Goal: Transaction & Acquisition: Book appointment/travel/reservation

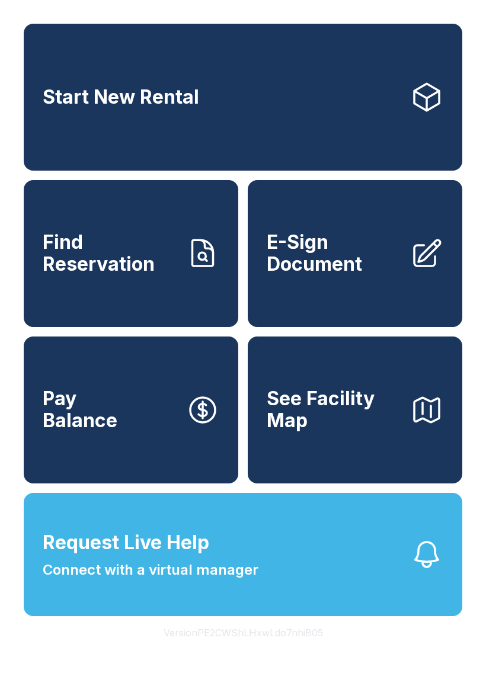
click at [283, 105] on link "Start New Rental" at bounding box center [243, 97] width 438 height 147
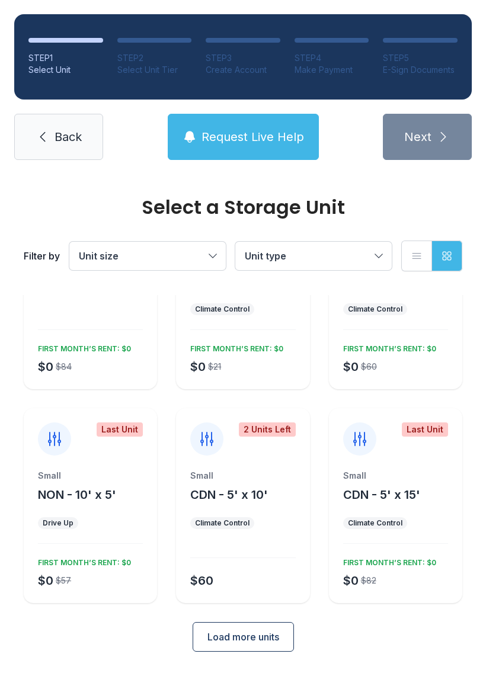
scroll to position [96, 0]
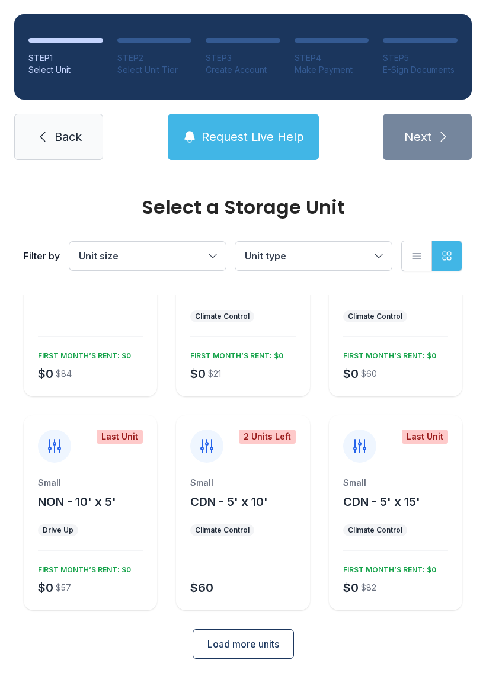
click at [184, 250] on span "Unit size" at bounding box center [142, 256] width 126 height 14
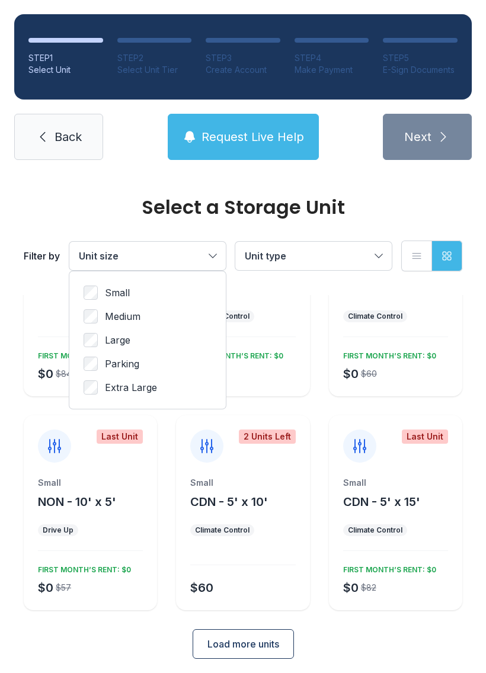
click at [120, 389] on span "Extra Large" at bounding box center [131, 387] width 52 height 14
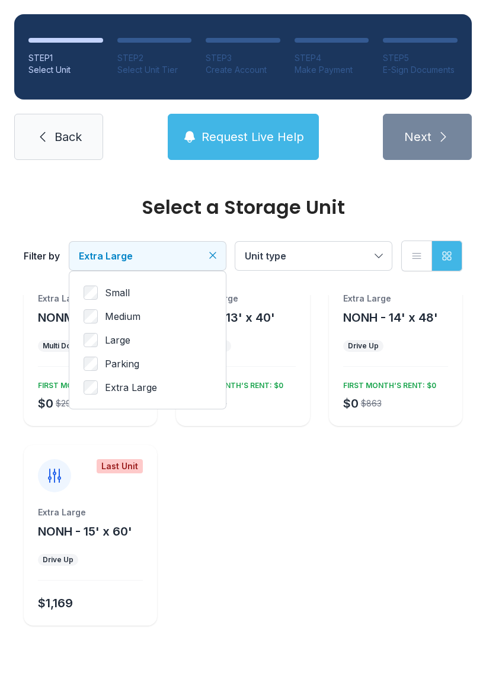
scroll to position [40, 0]
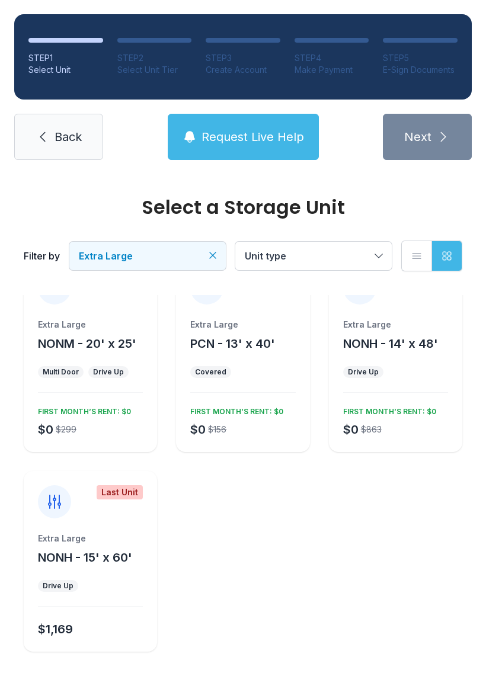
click at [274, 386] on div "Extra Large PCN - 13' x 40' Covered $0 $156 FIRST MONTH’S RENT: $0" at bounding box center [242, 385] width 133 height 133
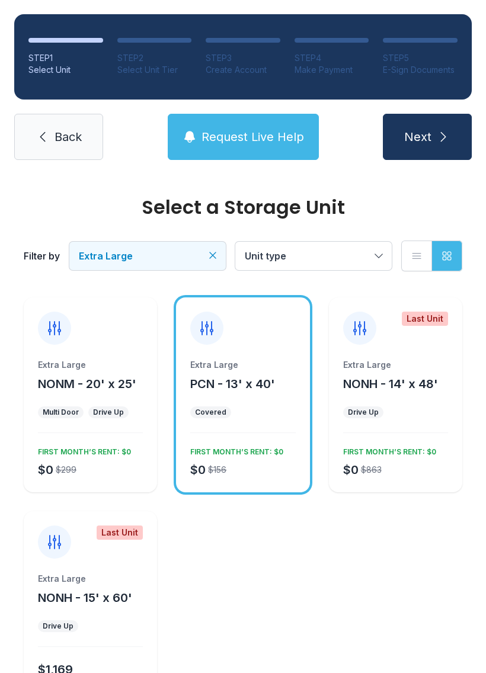
scroll to position [0, 0]
click at [271, 129] on span "Request Live Help" at bounding box center [252, 137] width 103 height 17
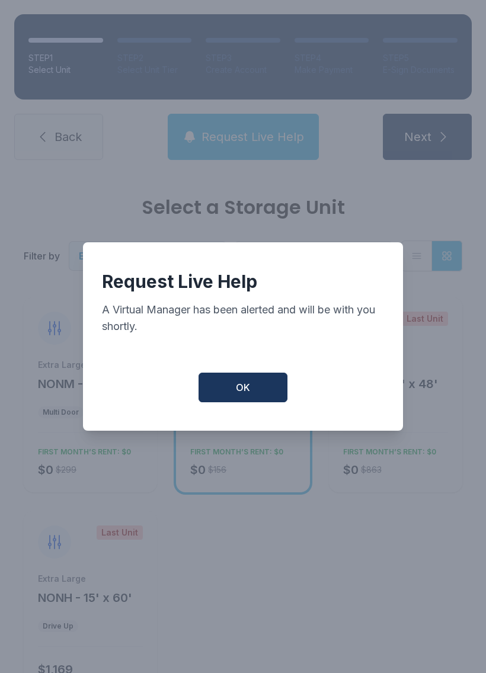
click at [254, 386] on button "OK" at bounding box center [242, 388] width 89 height 30
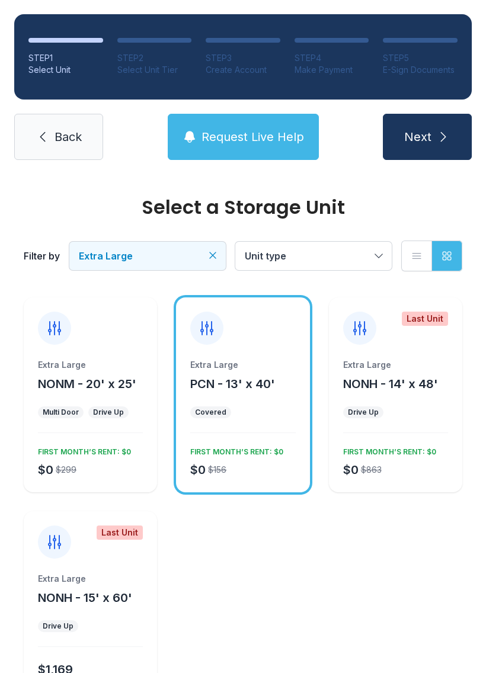
click at [178, 244] on button "Extra Large" at bounding box center [147, 256] width 156 height 28
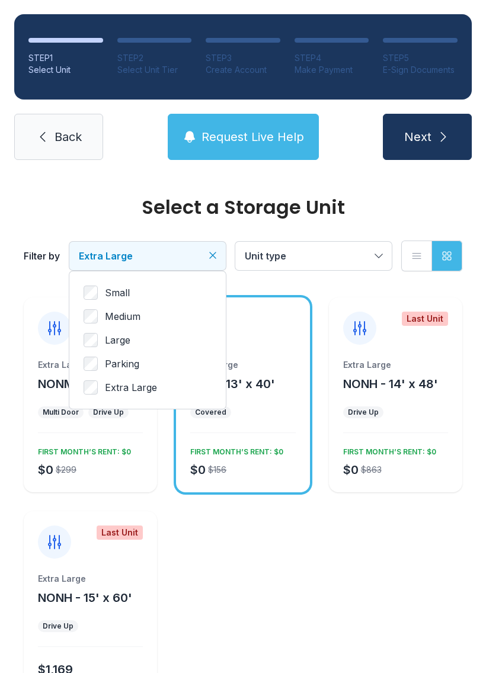
click at [135, 343] on label "Large" at bounding box center [148, 340] width 128 height 14
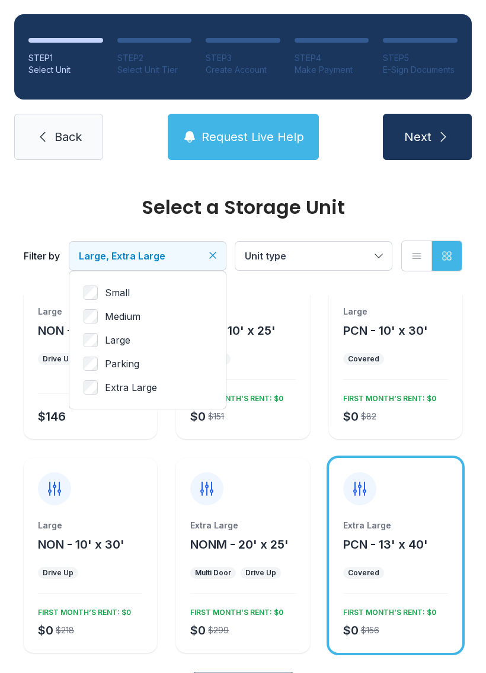
scroll to position [159, 0]
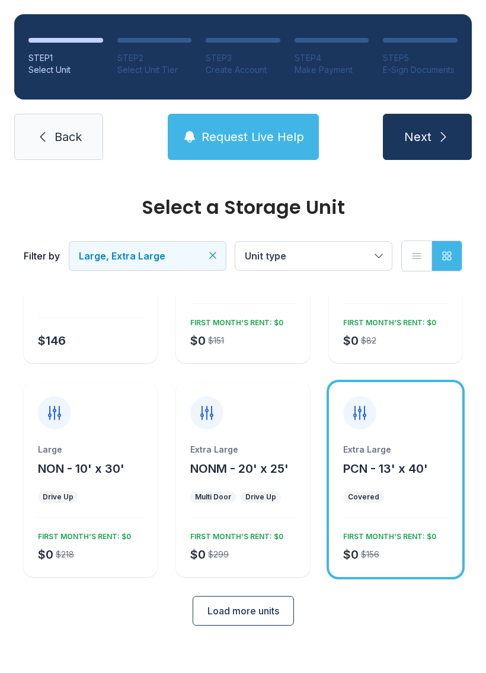
click at [239, 462] on span "NONM - 20' x 25'" at bounding box center [239, 469] width 98 height 14
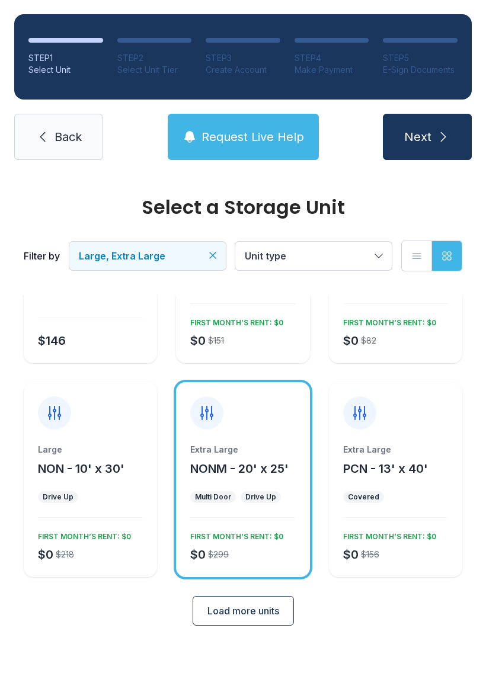
click at [245, 444] on div "Extra Large" at bounding box center [242, 450] width 105 height 12
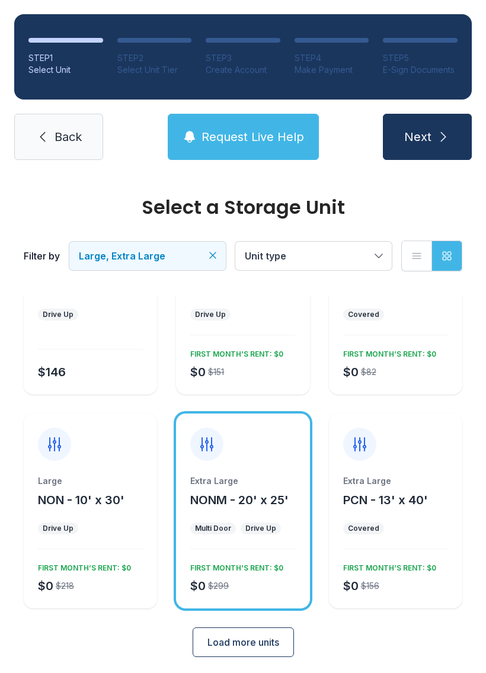
click at [278, 526] on div "Drive Up" at bounding box center [261, 529] width 40 height 12
click at [264, 642] on span "Load more units" at bounding box center [243, 642] width 72 height 14
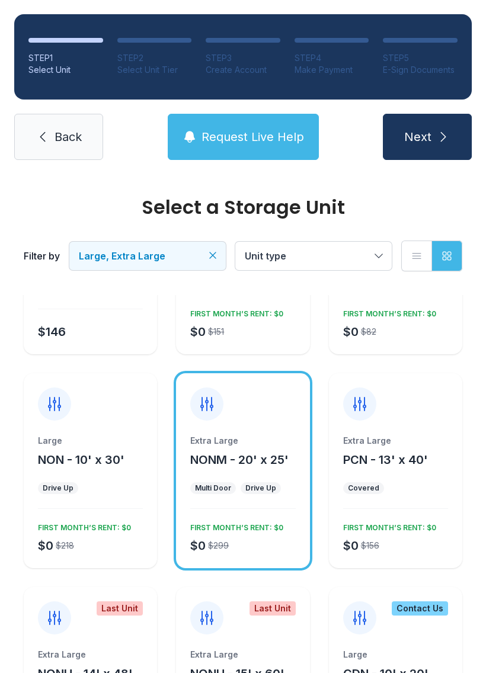
scroll to position [139, 0]
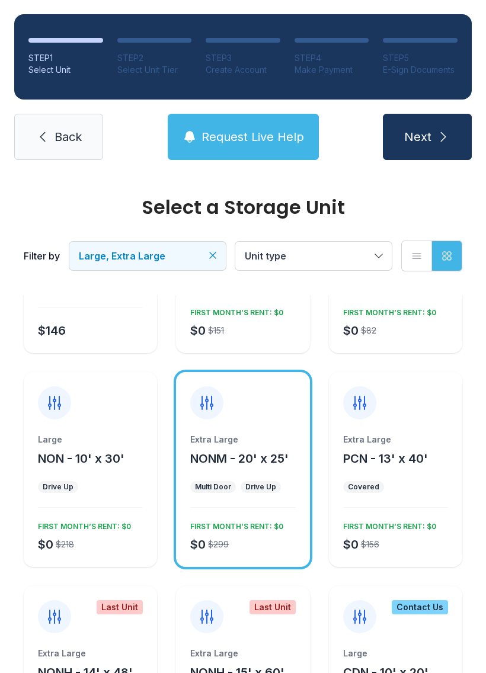
click at [405, 457] on span "PCN - 13' x 40'" at bounding box center [385, 459] width 85 height 14
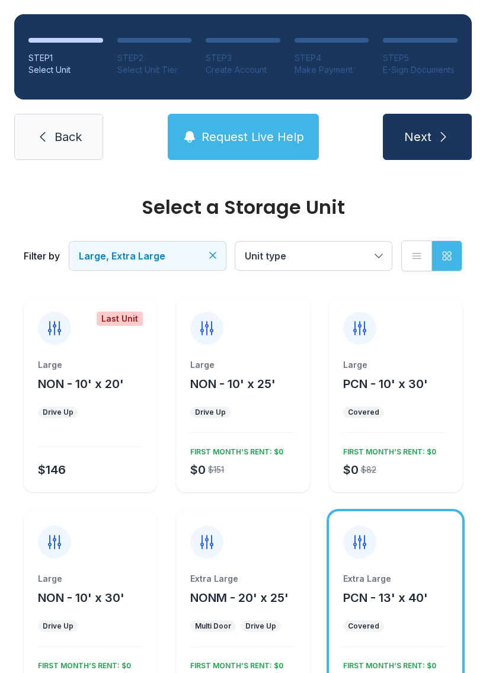
scroll to position [0, 0]
click at [306, 578] on div "Extra Large NONM - 20' x 25' Multi Door Drive Up $0 $299 FIRST MONTH’S RENT: $0" at bounding box center [242, 639] width 133 height 133
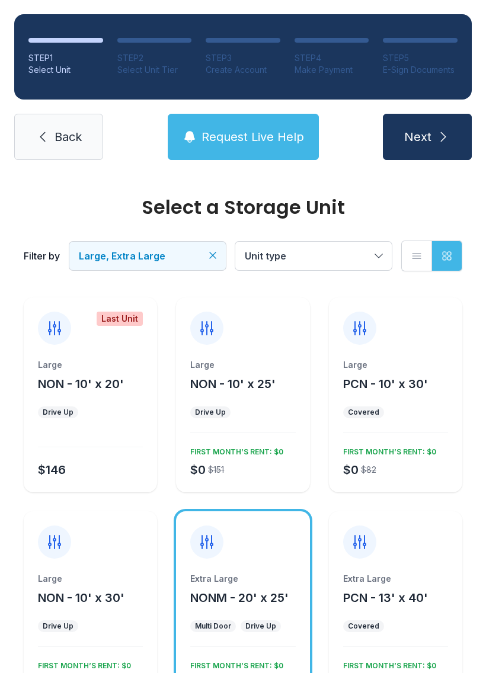
click at [252, 537] on div at bounding box center [242, 534] width 133 height 47
click at [290, 560] on div "Extra Large NONM - 20' x 25' Multi Door Drive Up $0 $299 FIRST MONTH’S RENT: $0" at bounding box center [242, 608] width 133 height 195
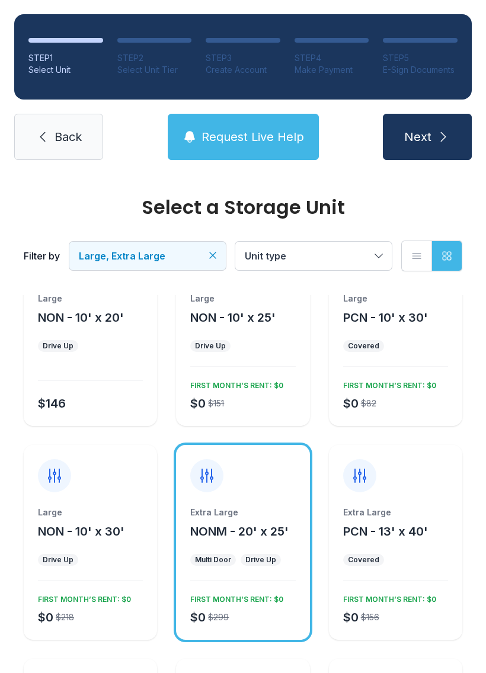
scroll to position [48, 0]
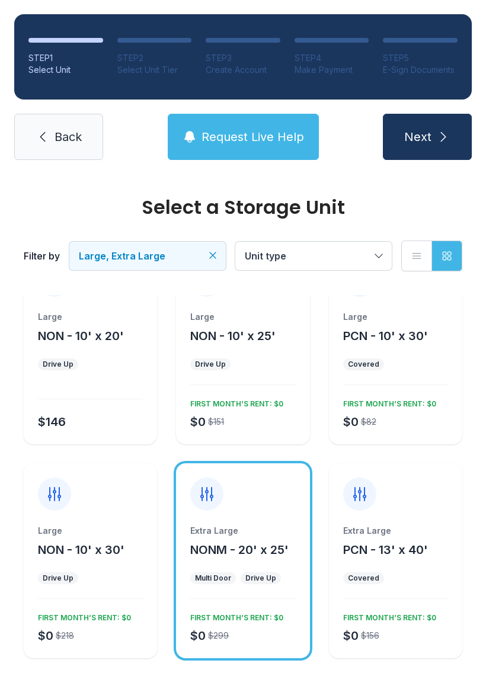
click at [164, 257] on span "Large, Extra Large" at bounding box center [142, 256] width 126 height 14
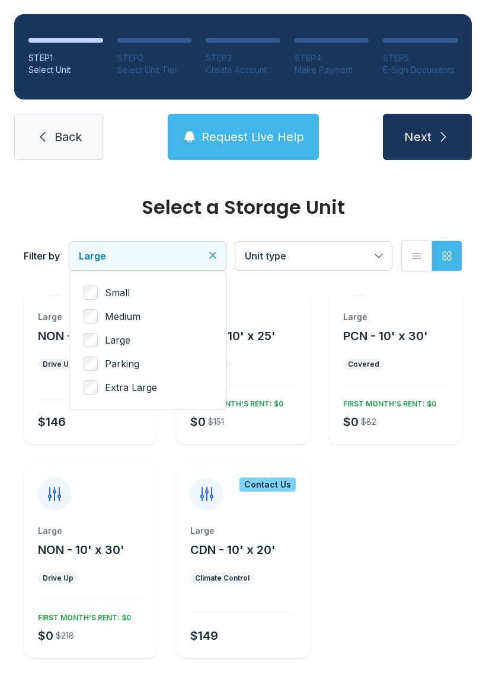
click at [92, 306] on ul "Small Medium Large Parking Extra Large" at bounding box center [148, 340] width 128 height 109
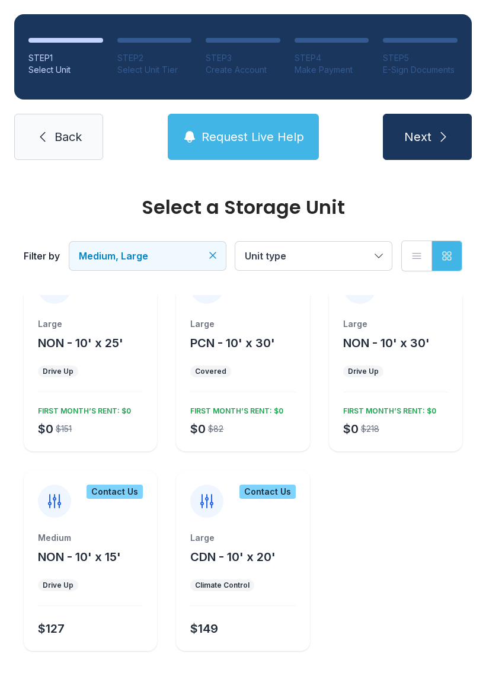
scroll to position [240, 0]
